Goal: Communication & Community: Answer question/provide support

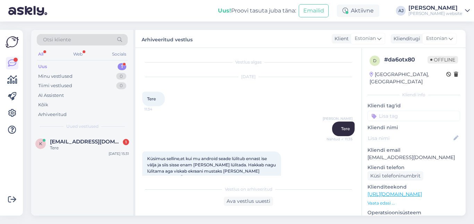
click at [68, 141] on span "[EMAIL_ADDRESS][DOMAIN_NAME]" at bounding box center [86, 141] width 72 height 6
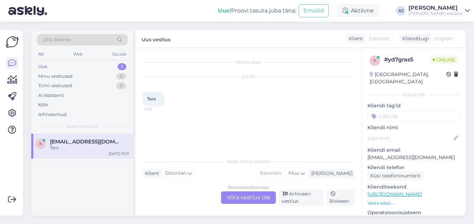
click at [242, 194] on div "Estonian to Estonian Võta vestlus üle" at bounding box center [248, 197] width 55 height 12
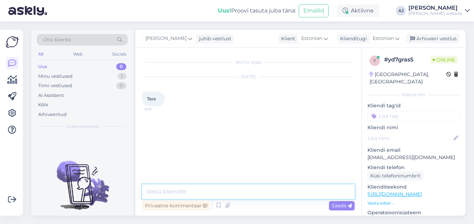
click at [161, 189] on textarea at bounding box center [248, 191] width 212 height 15
type textarea "Tere"
click at [338, 207] on span "Saada" at bounding box center [342, 205] width 20 height 6
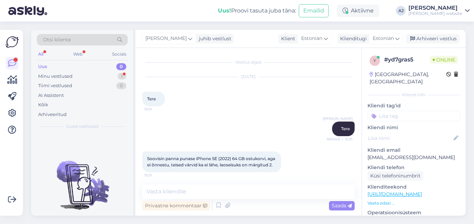
scroll to position [38, 0]
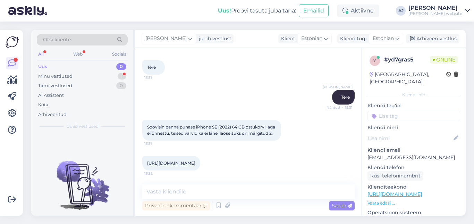
click at [195, 162] on link "[URL][DOMAIN_NAME]" at bounding box center [171, 162] width 48 height 5
click at [52, 75] on div "Minu vestlused" at bounding box center [55, 76] width 34 height 7
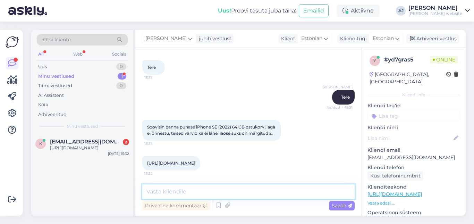
click at [166, 190] on textarea at bounding box center [248, 191] width 212 height 15
type textarea "Millise brauseriga [PERSON_NAME] proovisite?"
click at [344, 203] on span "Saada" at bounding box center [342, 205] width 20 height 6
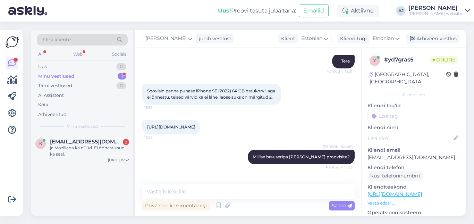
scroll to position [127, 0]
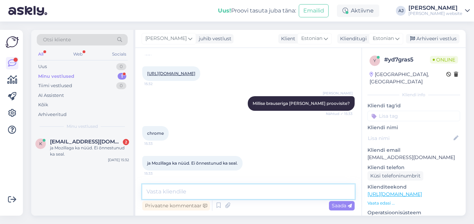
click at [163, 190] on textarea at bounding box center [248, 191] width 212 height 15
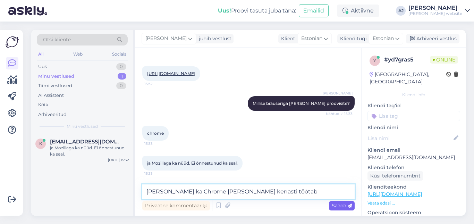
type textarea "[PERSON_NAME] ka Chrome [PERSON_NAME] kenasti töötab"
click at [340, 202] on div "Saada" at bounding box center [342, 205] width 26 height 9
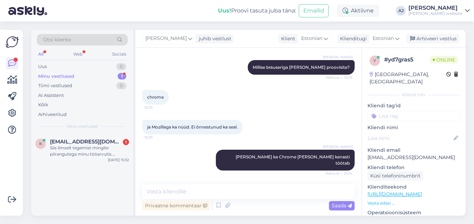
scroll to position [193, 0]
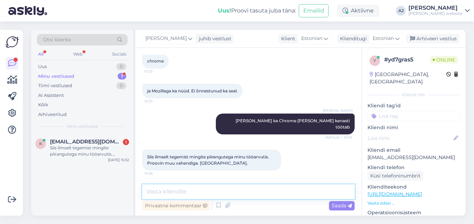
click at [164, 189] on textarea at bounding box center [248, 191] width 212 height 15
type textarea "Jah, see võib tõesti olla"
click at [344, 205] on span "Saada" at bounding box center [342, 205] width 20 height 6
